Goal: Check status: Check status

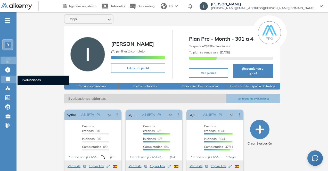
click at [8, 77] on icon at bounding box center [7, 79] width 5 height 5
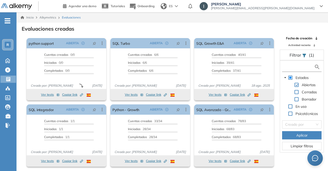
click at [287, 66] on input "text" at bounding box center [298, 66] width 31 height 5
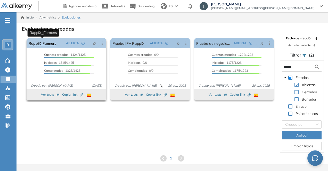
type input "******"
click at [49, 42] on link "RappiX_Farmers" at bounding box center [42, 43] width 27 height 10
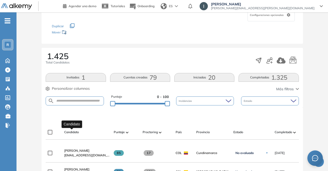
scroll to position [52, 0]
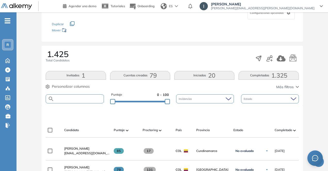
click at [72, 97] on input "text" at bounding box center [78, 99] width 49 height 4
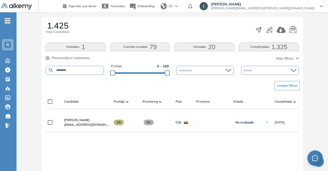
scroll to position [77, 0]
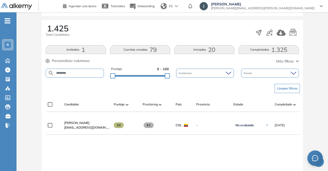
drag, startPoint x: 71, startPoint y: 73, endPoint x: 29, endPoint y: 70, distance: 42.6
click at [29, 70] on div "Evaluación : RappiX_Farmers Abierta Ver evaluación Cerrar evaluación Dashboard …" at bounding box center [172, 90] width 307 height 291
type input "**********"
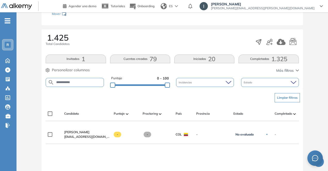
scroll to position [16, 0]
